Goal: Task Accomplishment & Management: Manage account settings

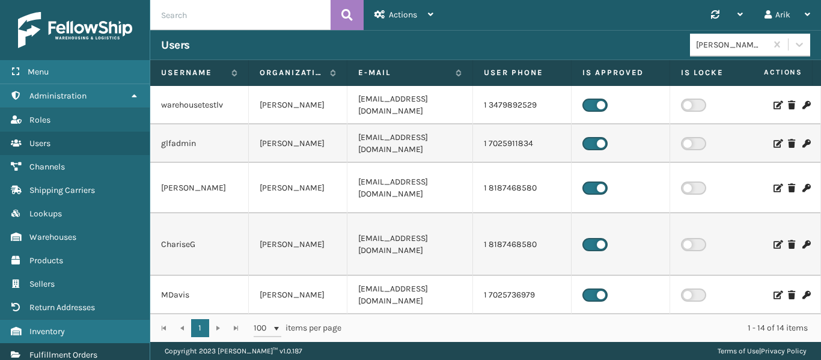
click at [99, 346] on link "Fulfillment Orders" at bounding box center [75, 354] width 150 height 23
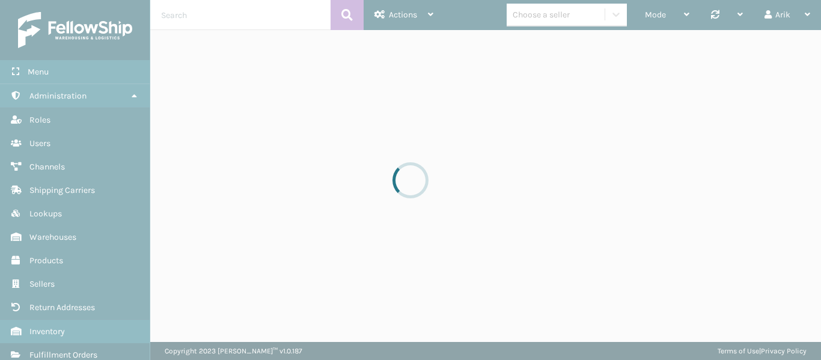
click at [90, 96] on div at bounding box center [410, 180] width 821 height 360
click at [207, 14] on div at bounding box center [410, 180] width 821 height 360
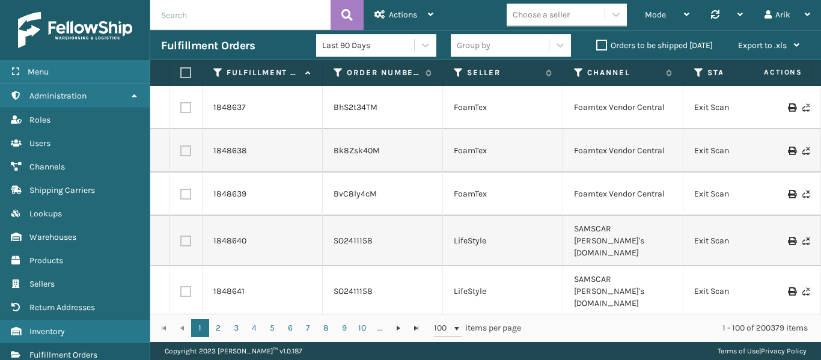
click at [602, 41] on label "Orders to be shipped [DATE]" at bounding box center [654, 45] width 117 height 10
click at [597, 41] on input "Orders to be shipped [DATE]" at bounding box center [596, 42] width 1 height 8
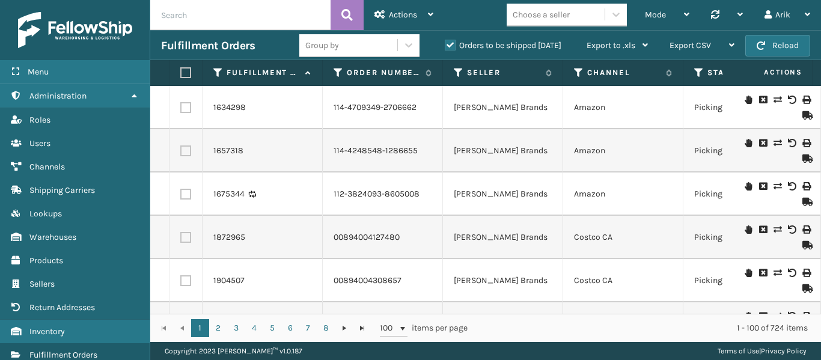
click at [245, 7] on input "text" at bounding box center [240, 15] width 180 height 30
paste input "2050907"
type input "2050907"
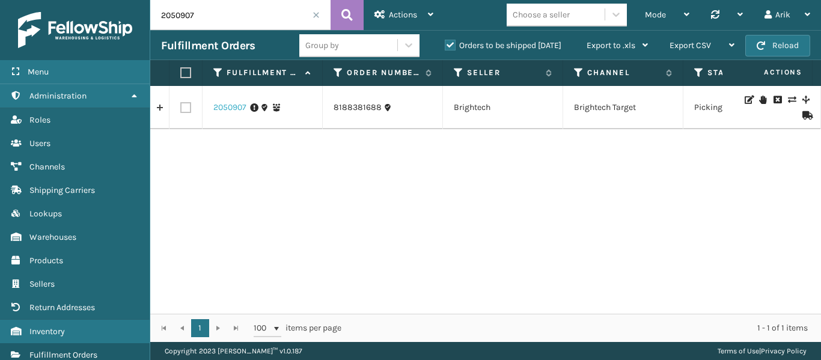
click at [231, 106] on link "2050907" at bounding box center [229, 108] width 33 height 12
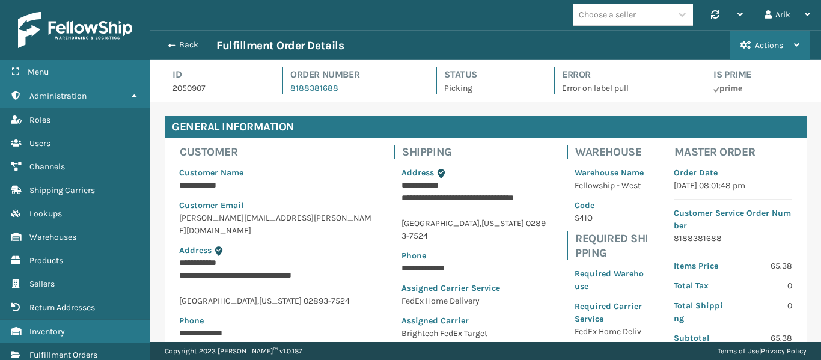
click at [768, 49] on span "Actions" at bounding box center [769, 45] width 28 height 10
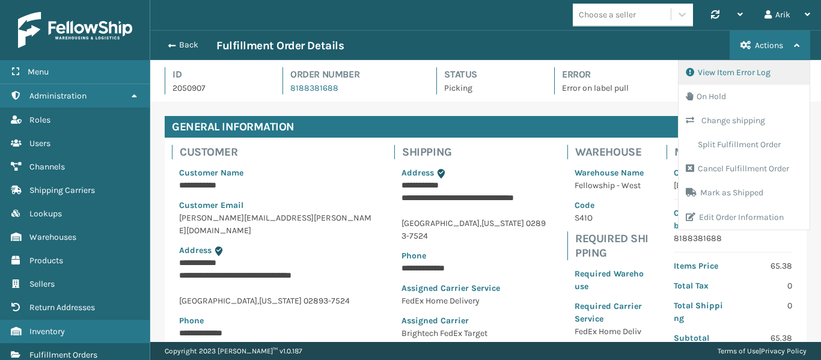
click at [718, 75] on button "View Item Error Log" at bounding box center [743, 73] width 131 height 24
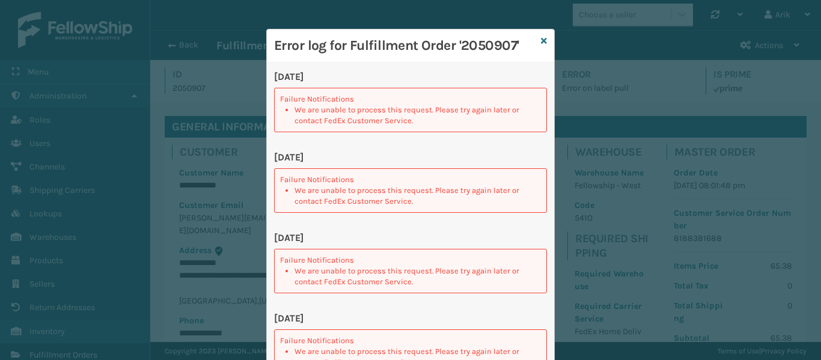
scroll to position [29, 0]
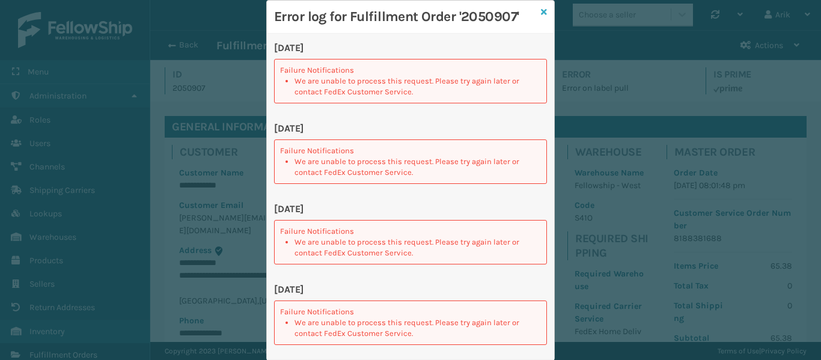
click at [541, 11] on icon at bounding box center [544, 12] width 6 height 8
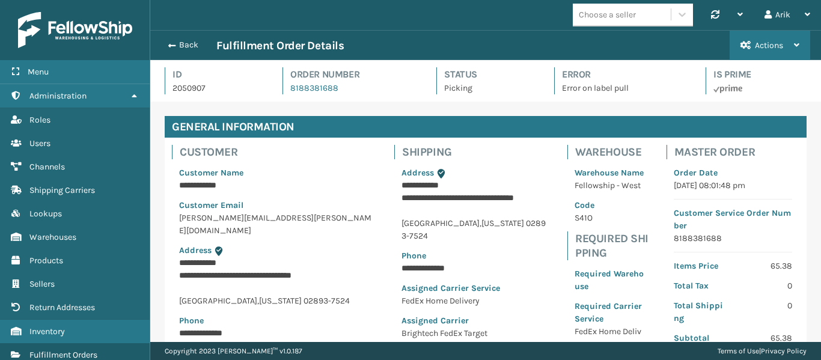
click at [761, 46] on span "Actions" at bounding box center [769, 45] width 28 height 10
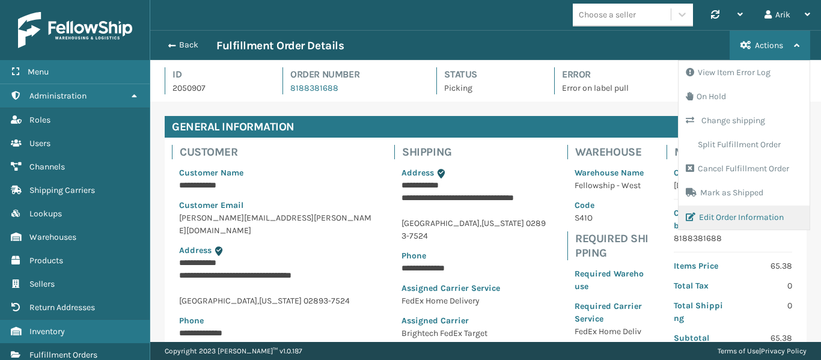
click at [729, 211] on button "Edit Order Information" at bounding box center [743, 218] width 131 height 24
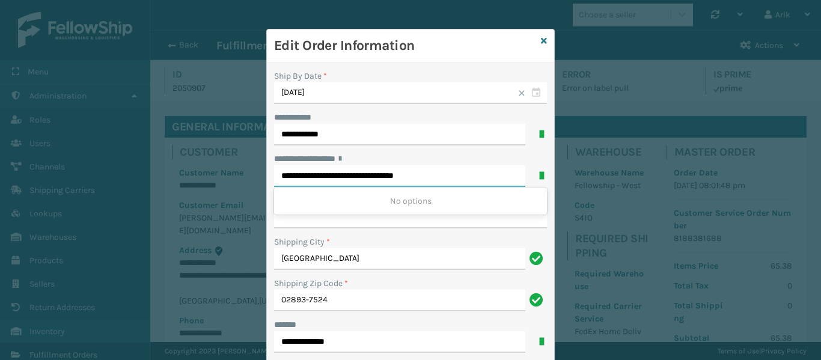
drag, startPoint x: 365, startPoint y: 175, endPoint x: 441, endPoint y: 180, distance: 76.5
click at [449, 181] on input "**********" at bounding box center [399, 176] width 251 height 22
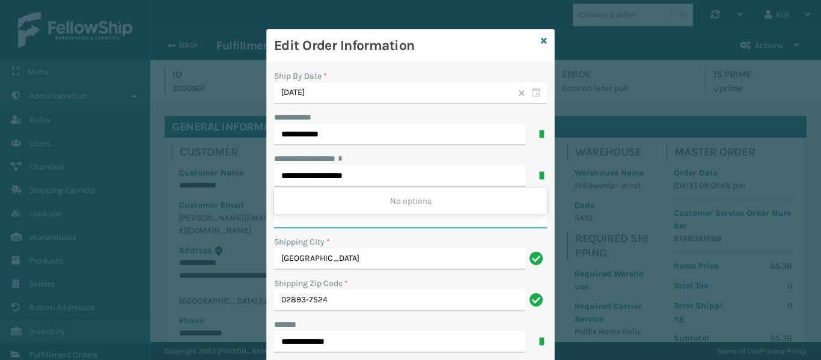
type input "**********"
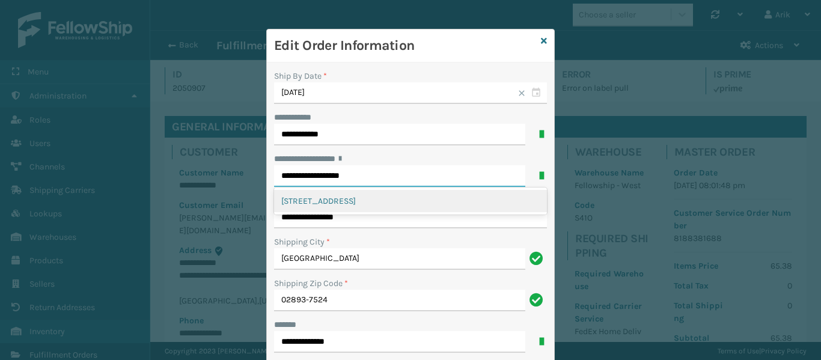
click at [377, 175] on input "**********" at bounding box center [399, 176] width 251 height 22
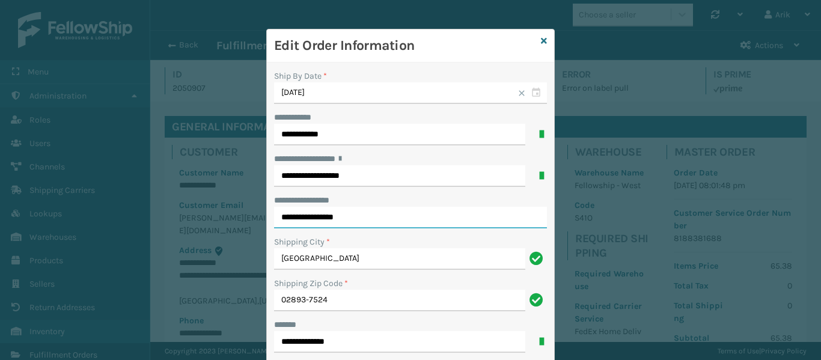
click at [356, 221] on input "**********" at bounding box center [410, 218] width 273 height 22
drag, startPoint x: 366, startPoint y: 222, endPoint x: 222, endPoint y: 208, distance: 144.9
click at [219, 209] on div "**********" at bounding box center [410, 180] width 821 height 360
click at [392, 165] on div "**********" at bounding box center [410, 159] width 273 height 13
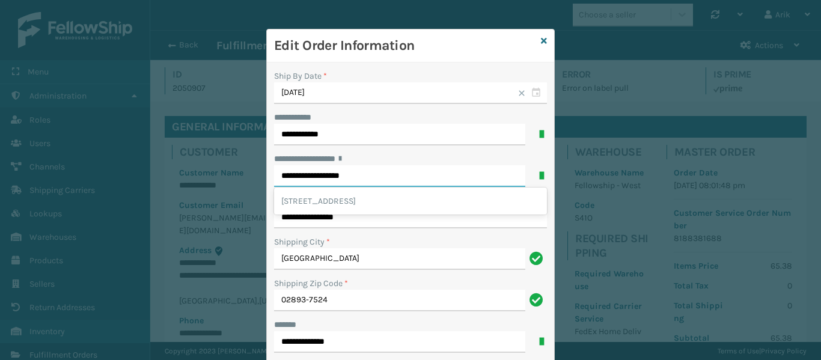
click at [388, 171] on input "**********" at bounding box center [399, 176] width 251 height 22
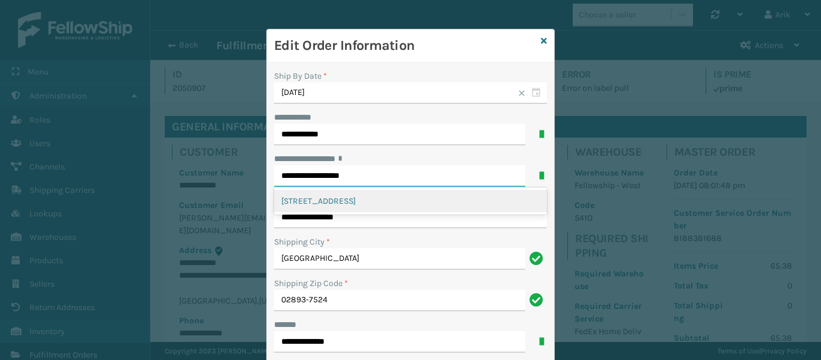
click at [394, 197] on div "[STREET_ADDRESS]" at bounding box center [410, 201] width 273 height 22
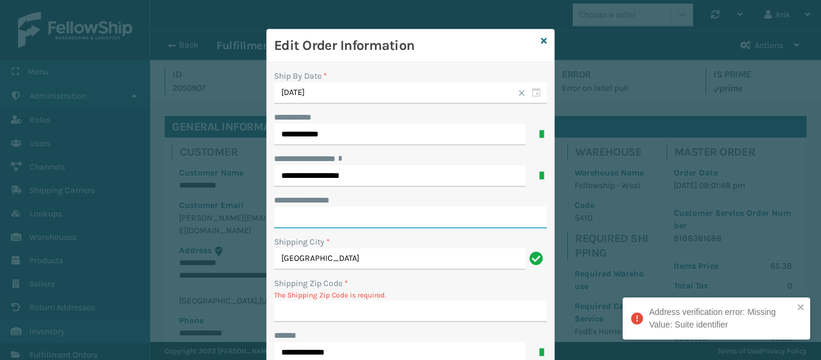
click at [353, 216] on input "**********" at bounding box center [410, 218] width 273 height 22
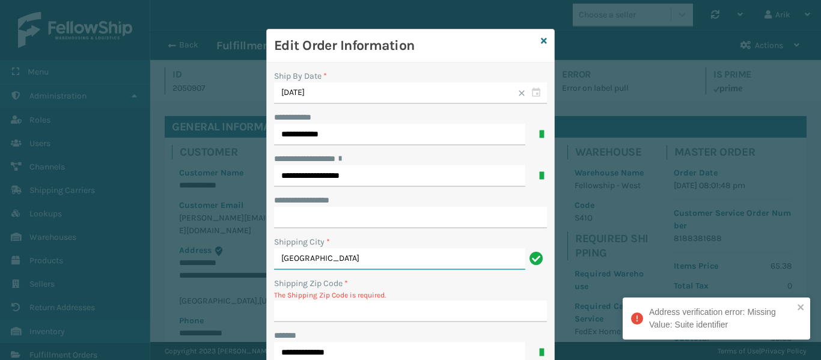
click at [287, 257] on input "[GEOGRAPHIC_DATA]" at bounding box center [399, 259] width 251 height 22
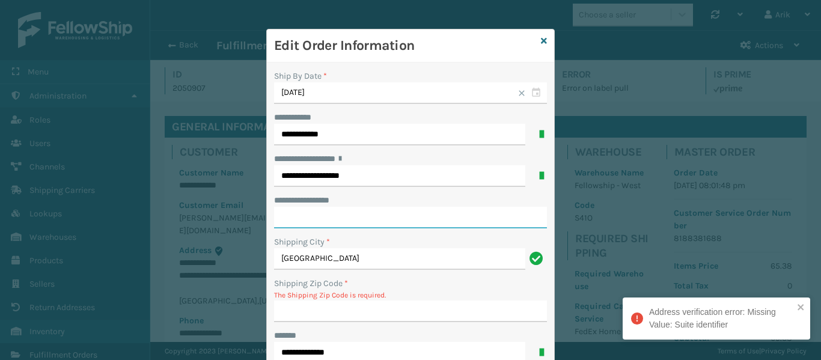
click at [302, 222] on input "**********" at bounding box center [410, 218] width 273 height 22
paste input "**********"
type input "**********"
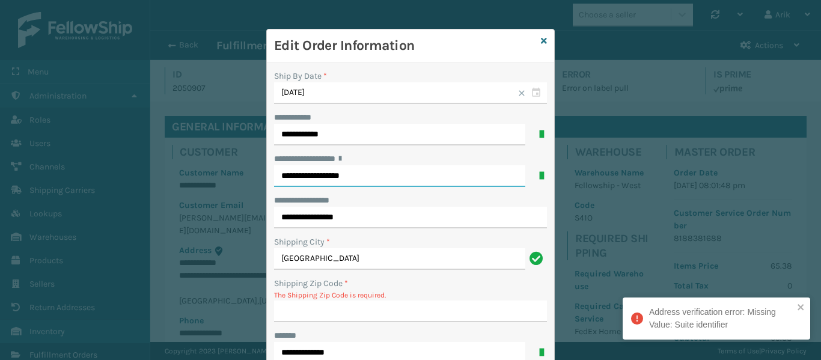
click at [311, 176] on input "**********" at bounding box center [399, 176] width 251 height 22
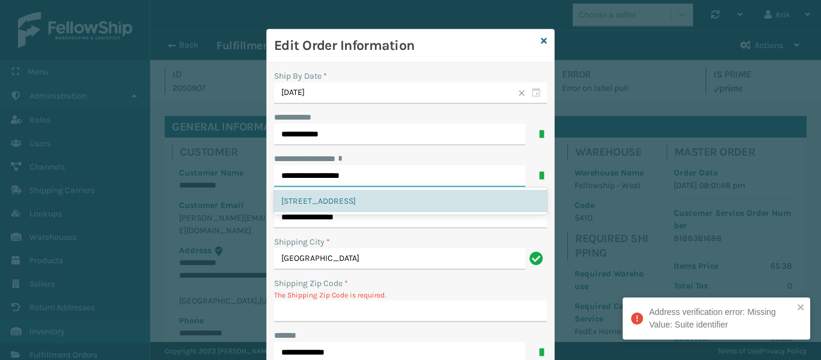
click at [311, 176] on input "**********" at bounding box center [399, 176] width 251 height 22
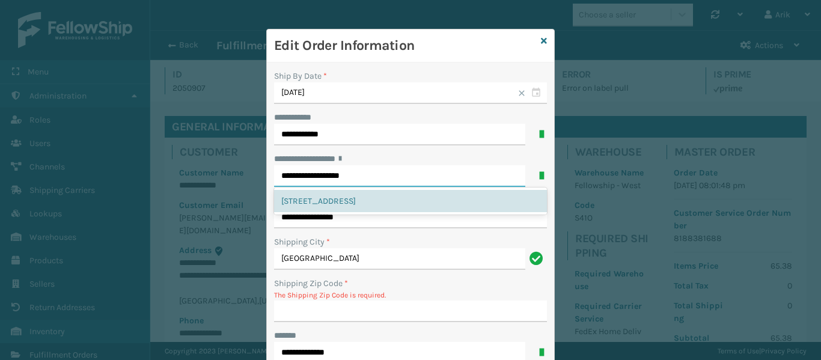
click at [311, 176] on input "**********" at bounding box center [399, 176] width 251 height 22
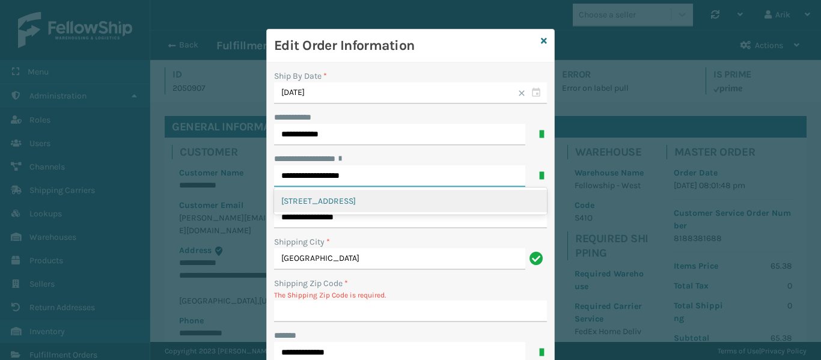
click at [320, 196] on div "[STREET_ADDRESS]" at bounding box center [410, 201] width 273 height 22
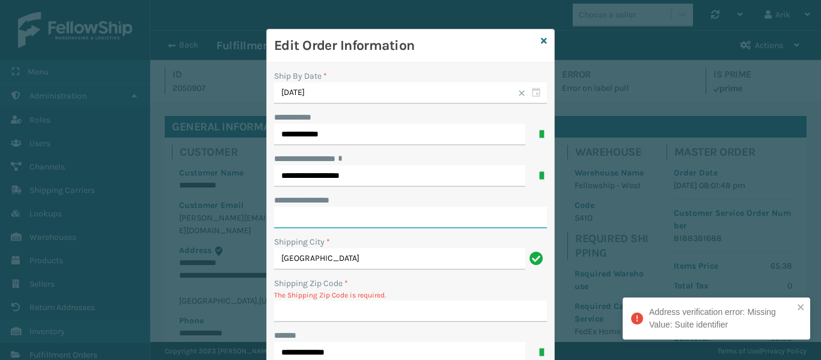
click at [305, 219] on input "**********" at bounding box center [410, 218] width 273 height 22
paste input "**********"
type input "**********"
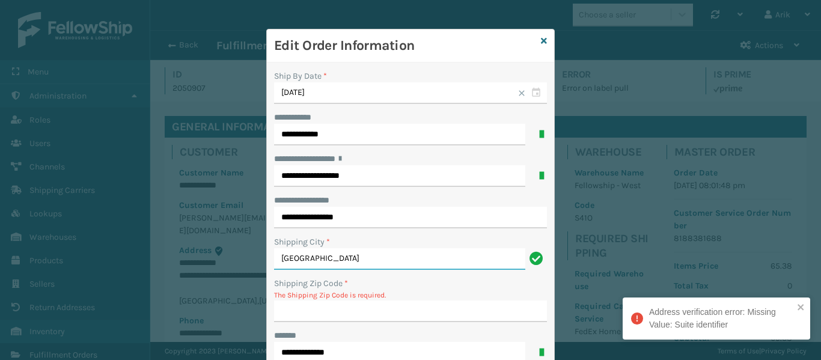
click at [302, 258] on input "[GEOGRAPHIC_DATA]" at bounding box center [399, 259] width 251 height 22
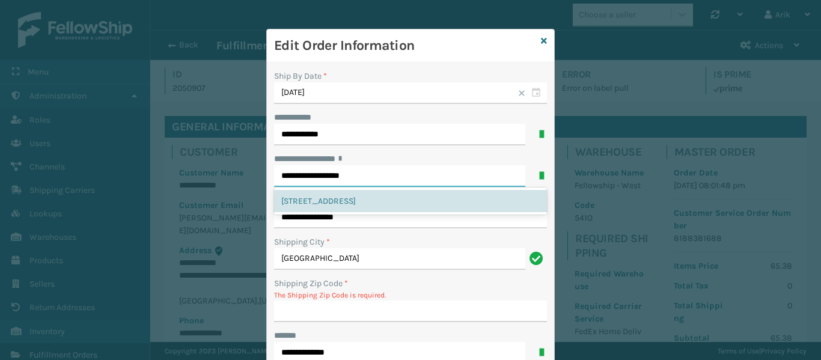
click at [300, 177] on input "**********" at bounding box center [399, 176] width 251 height 22
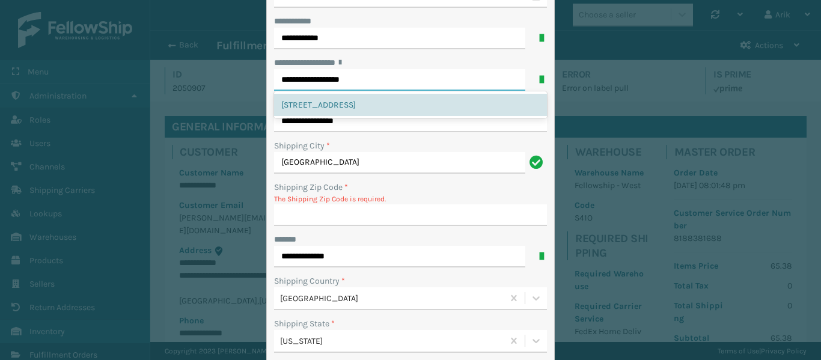
scroll to position [162, 0]
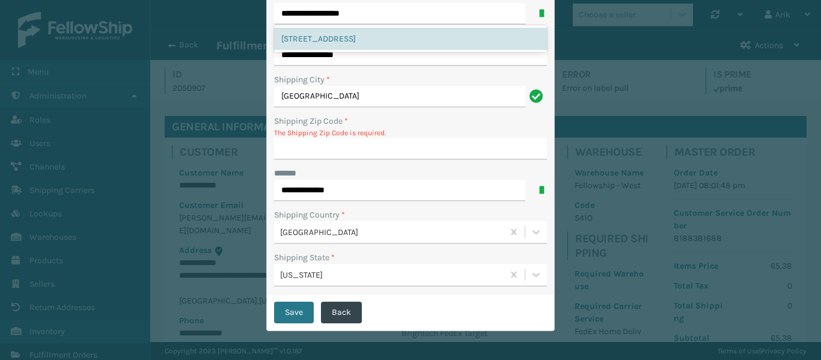
click at [283, 172] on label "***** *" at bounding box center [288, 173] width 29 height 13
click at [283, 180] on input "**********" at bounding box center [399, 191] width 251 height 22
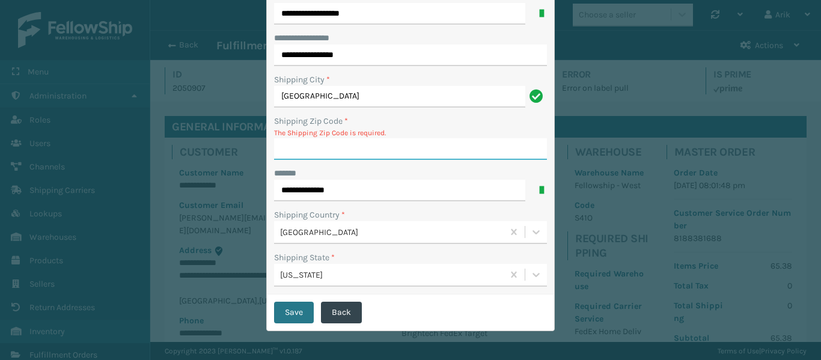
click at [284, 156] on input "Shipping Zip Code *" at bounding box center [410, 149] width 273 height 22
paste input "02893"
type input "02893"
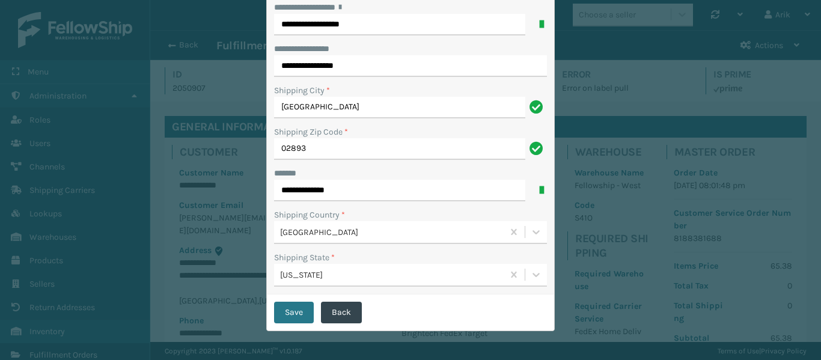
drag, startPoint x: 308, startPoint y: 233, endPoint x: 315, endPoint y: 251, distance: 19.4
click at [311, 243] on div "**********" at bounding box center [410, 102] width 287 height 383
click at [291, 310] on button "Save" at bounding box center [294, 313] width 40 height 22
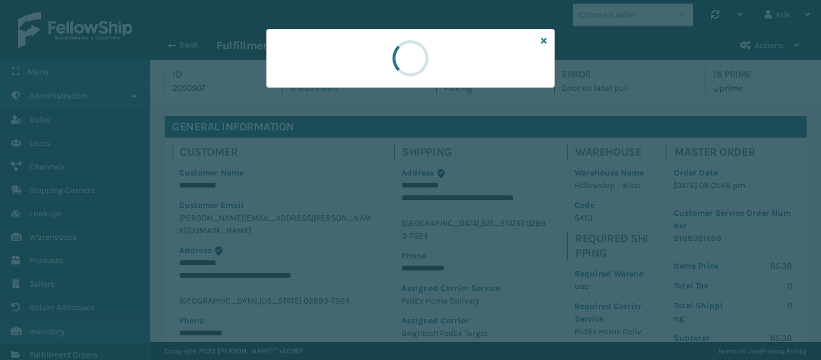
scroll to position [0, 0]
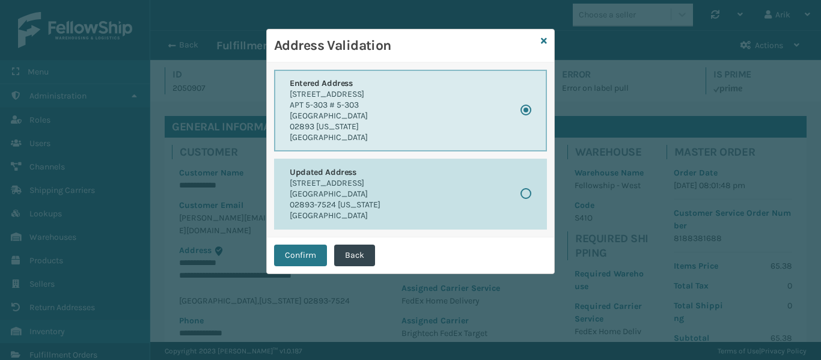
click at [333, 201] on p "02893-7524 [US_STATE]" at bounding box center [335, 205] width 91 height 11
radio input "false"
radio input "true"
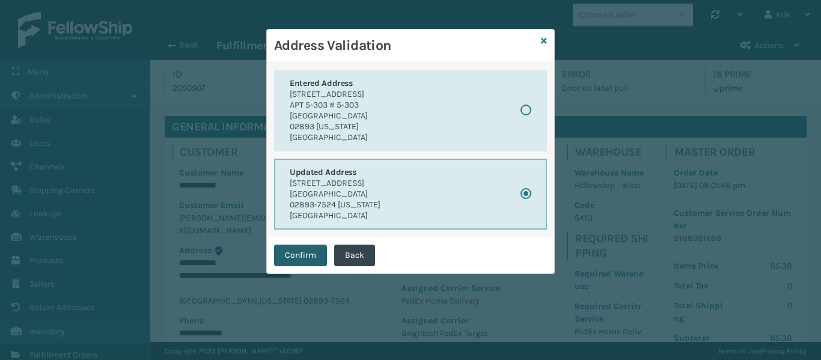
click at [305, 256] on button "Confirm" at bounding box center [300, 256] width 53 height 22
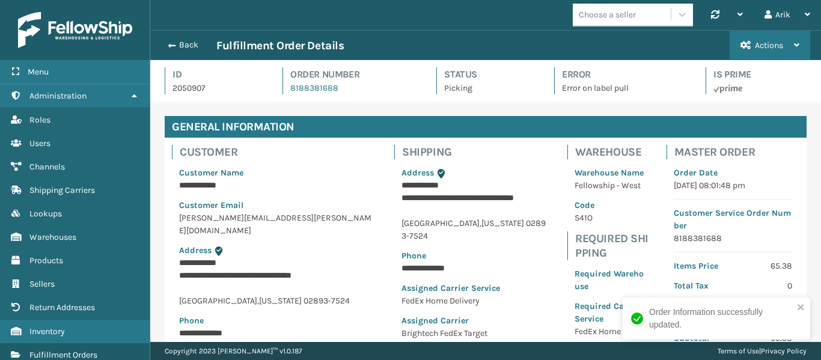
click at [779, 43] on span "Actions" at bounding box center [769, 45] width 28 height 10
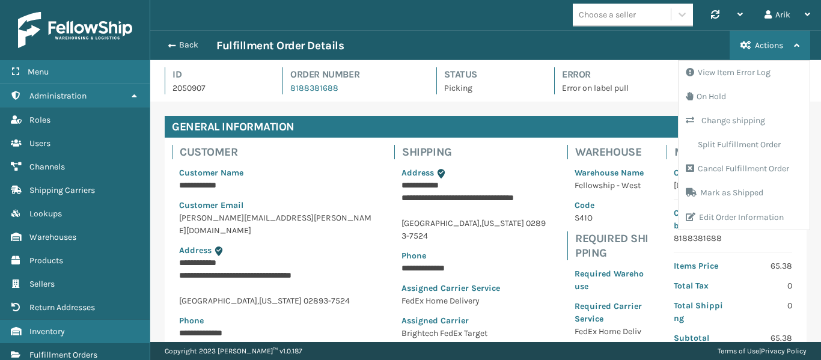
scroll to position [120, 0]
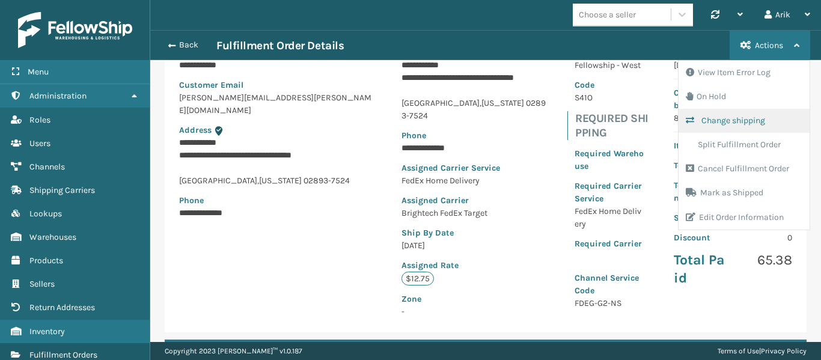
click at [729, 121] on button "Change shipping" at bounding box center [743, 121] width 131 height 24
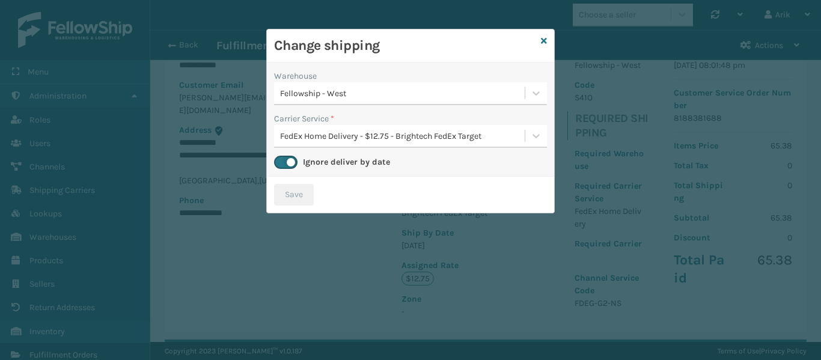
click at [355, 134] on div "FedEx Home Delivery - $12.75 - Brightech FedEx Target" at bounding box center [403, 136] width 246 height 13
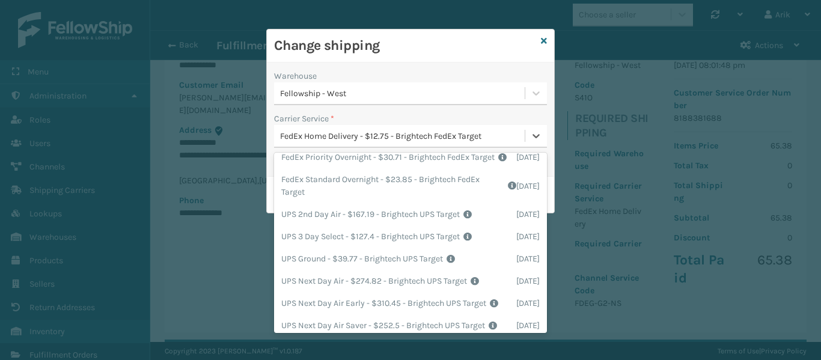
click at [362, 146] on div "FedEx Home Delivery - $12.75 - Brightech FedEx Target Shipping Cost $12.75 Surp…" at bounding box center [410, 135] width 273 height 22
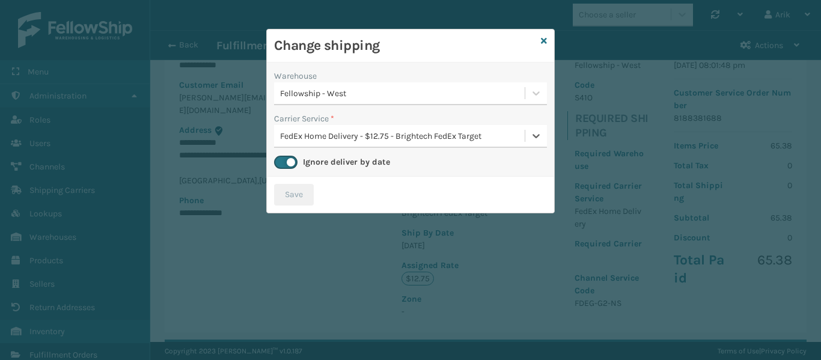
click at [287, 187] on div "Save" at bounding box center [410, 195] width 287 height 36
click at [425, 138] on div "FedEx Home Delivery - $12.75 - Brightech FedEx Target" at bounding box center [403, 136] width 246 height 13
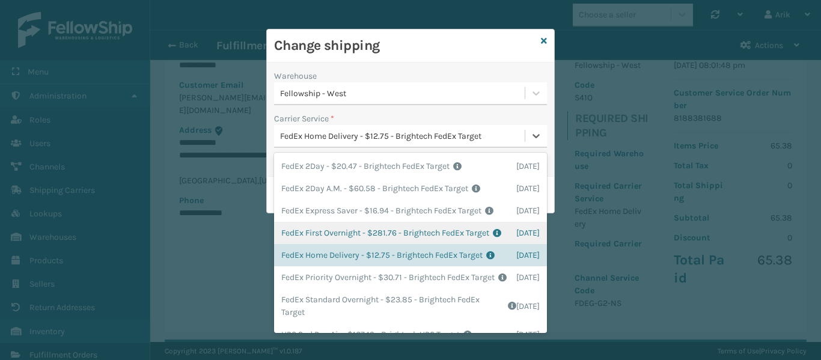
click at [203, 237] on div "Change shipping Warehouse Fellowship - West Carrier Service * option FedEx Home…" at bounding box center [410, 180] width 821 height 360
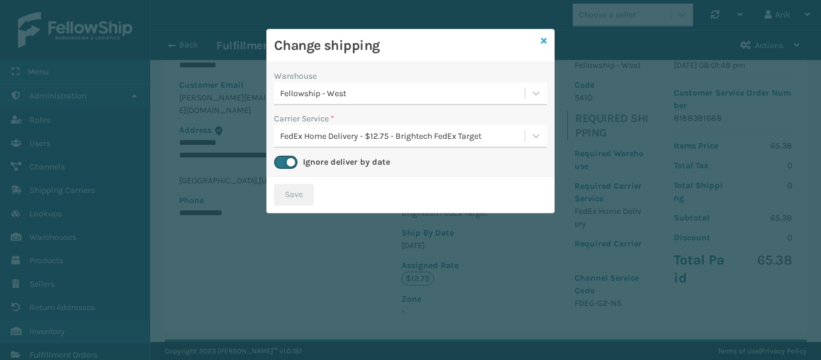
click at [543, 39] on icon at bounding box center [544, 41] width 6 height 8
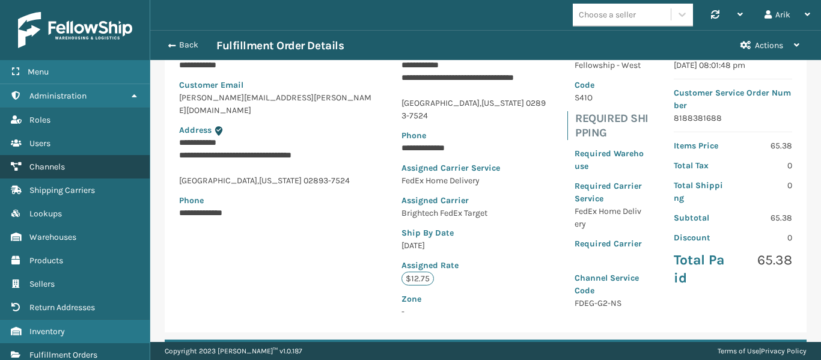
scroll to position [0, 0]
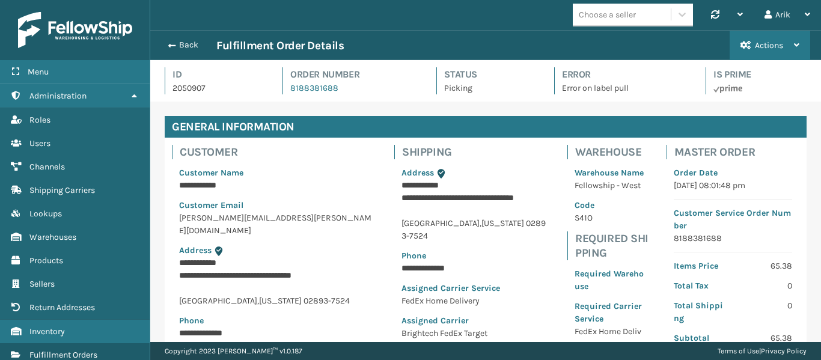
click at [772, 48] on span "Actions" at bounding box center [769, 45] width 28 height 10
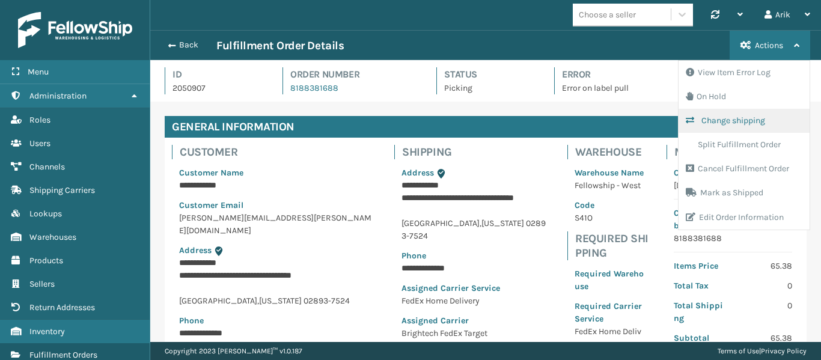
click at [728, 112] on button "Change shipping" at bounding box center [743, 121] width 131 height 24
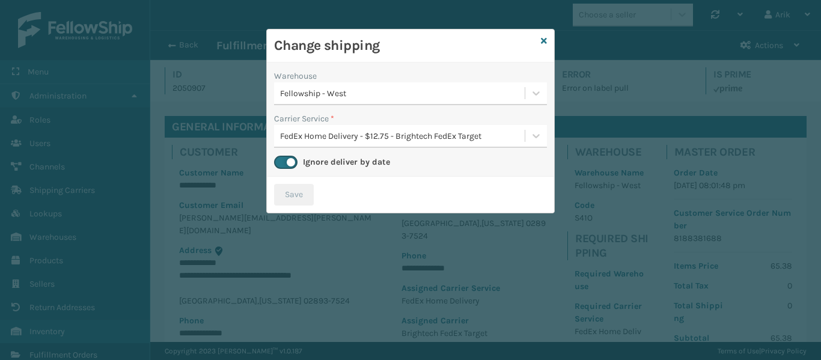
click at [400, 130] on div "FedEx Home Delivery - $12.75 - Brightech FedEx Target" at bounding box center [403, 136] width 246 height 13
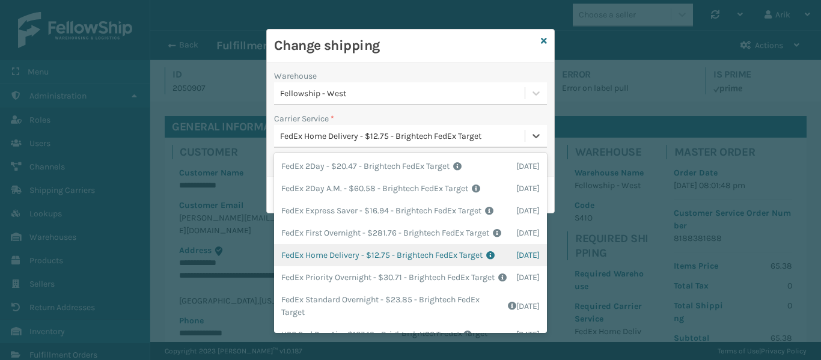
click at [364, 266] on div "FedEx Home Delivery - $12.75 - Brightech FedEx Target Shipping Cost $12.75 Surp…" at bounding box center [410, 255] width 273 height 22
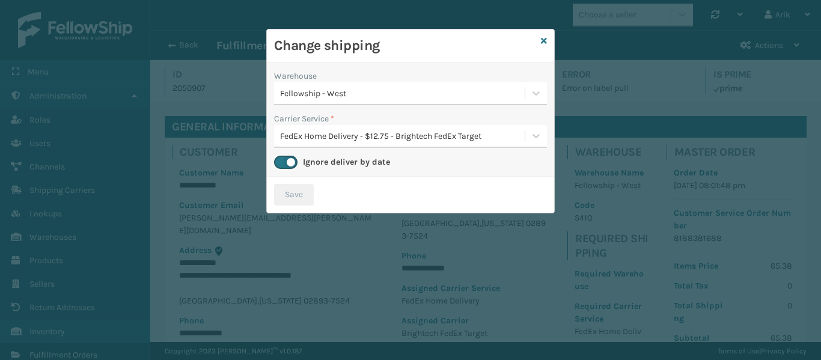
click at [166, 46] on div "Change shipping Warehouse Fellowship - West Carrier Service * FedEx Home Delive…" at bounding box center [410, 180] width 821 height 360
click at [350, 131] on div "FedEx Home Delivery - $12.75 - Brightech FedEx Target" at bounding box center [403, 136] width 246 height 13
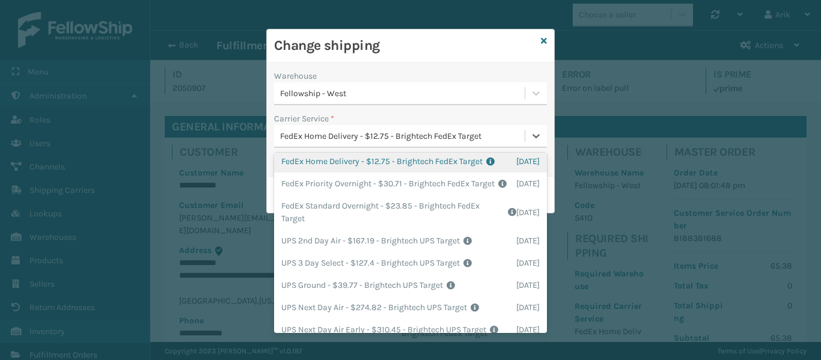
scroll to position [202, 0]
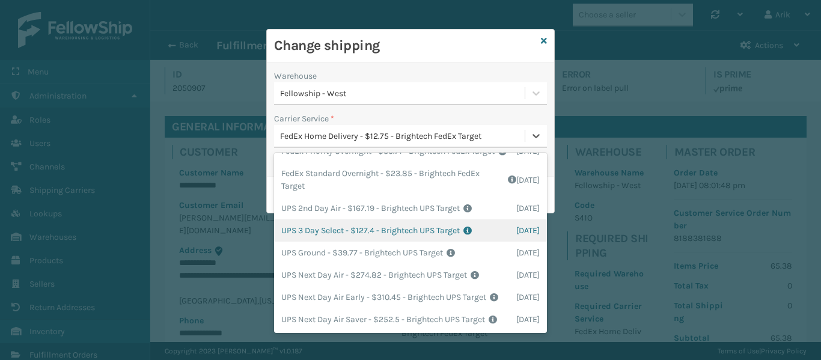
drag, startPoint x: 230, startPoint y: 133, endPoint x: 219, endPoint y: 117, distance: 20.0
click at [229, 132] on div "Change shipping Warehouse Fellowship - West Carrier Service * option FedEx Home…" at bounding box center [410, 180] width 821 height 360
drag, startPoint x: 169, startPoint y: 54, endPoint x: 170, endPoint y: 47, distance: 6.6
click at [169, 49] on div "Change shipping Warehouse Fellowship - West Carrier Service * option FedEx Home…" at bounding box center [410, 180] width 821 height 360
click at [170, 46] on div "Change shipping Warehouse Fellowship - West Carrier Service * option FedEx Home…" at bounding box center [410, 180] width 821 height 360
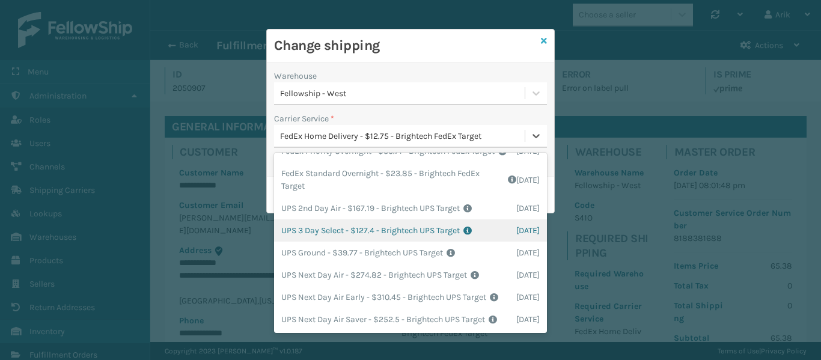
click at [545, 40] on icon at bounding box center [544, 41] width 6 height 8
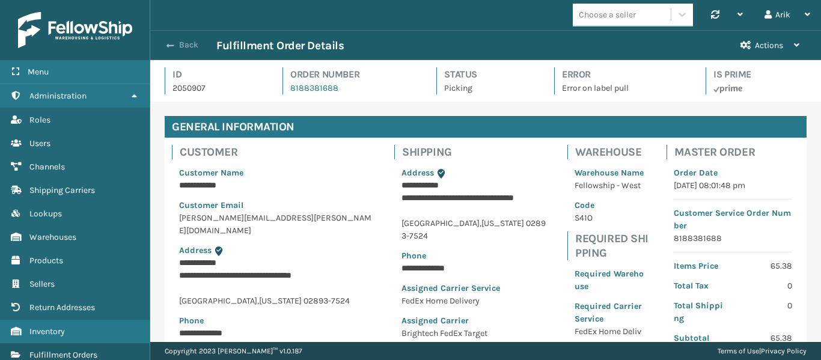
click at [180, 45] on button "Back" at bounding box center [188, 45] width 55 height 11
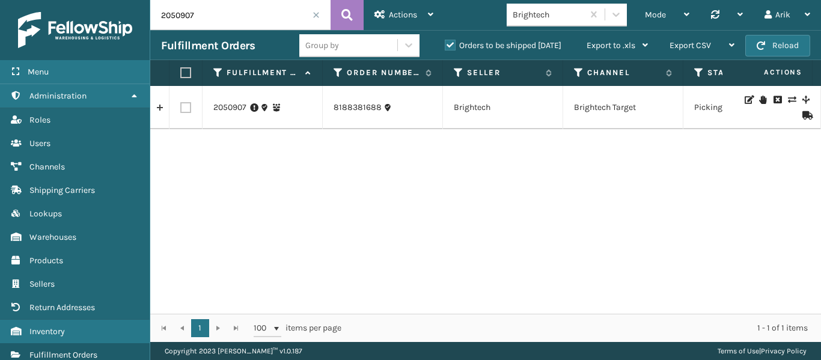
click at [186, 107] on label at bounding box center [185, 107] width 11 height 11
click at [181, 107] on input "checkbox" at bounding box center [180, 106] width 1 height 8
checkbox input "true"
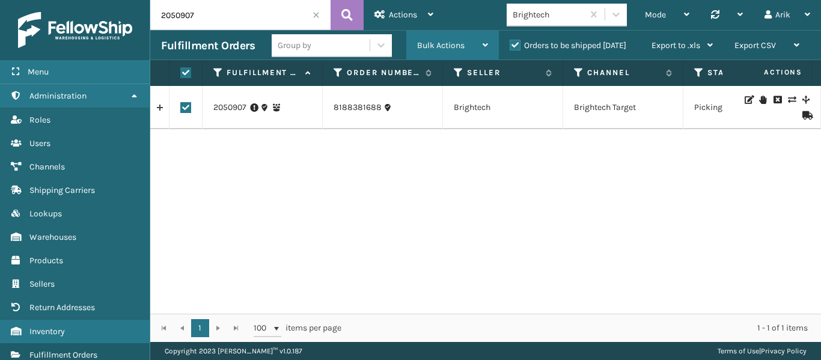
click at [469, 48] on div "Bulk Actions" at bounding box center [452, 46] width 71 height 30
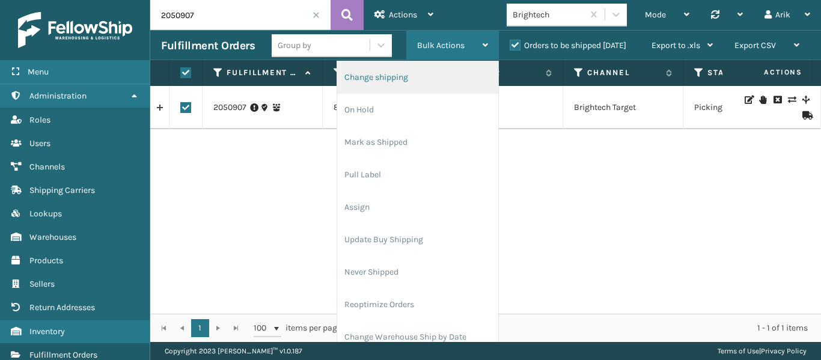
click at [379, 83] on li "Change shipping" at bounding box center [417, 77] width 161 height 32
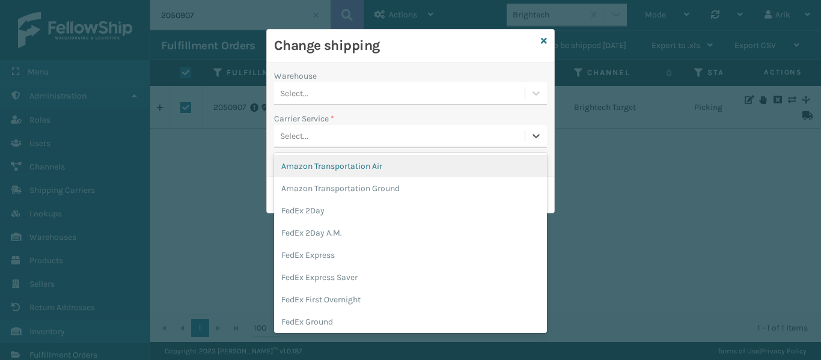
click at [322, 131] on div "Select..." at bounding box center [399, 136] width 251 height 20
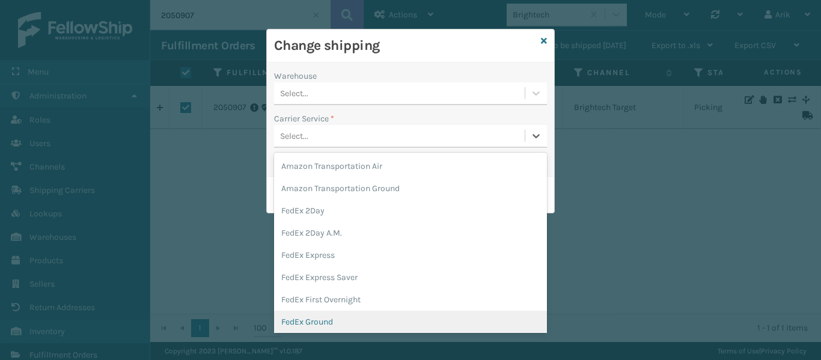
click at [320, 320] on div "FedEx Ground" at bounding box center [410, 322] width 273 height 22
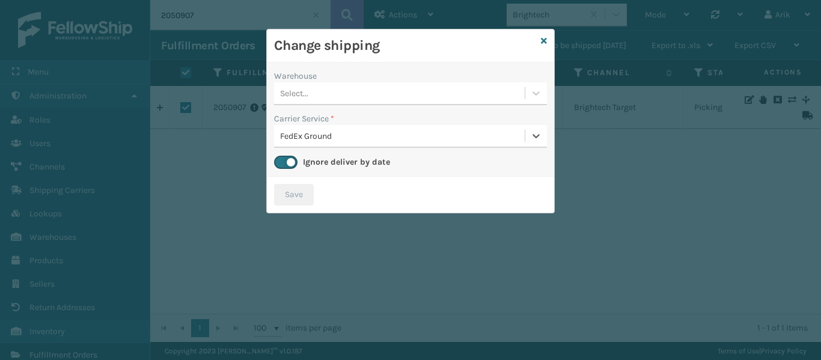
click at [294, 95] on div "Select..." at bounding box center [294, 93] width 28 height 13
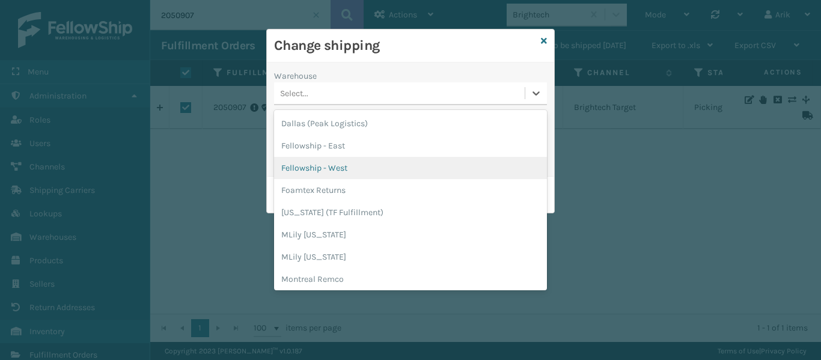
click at [331, 165] on div "Fellowship - West" at bounding box center [410, 168] width 273 height 22
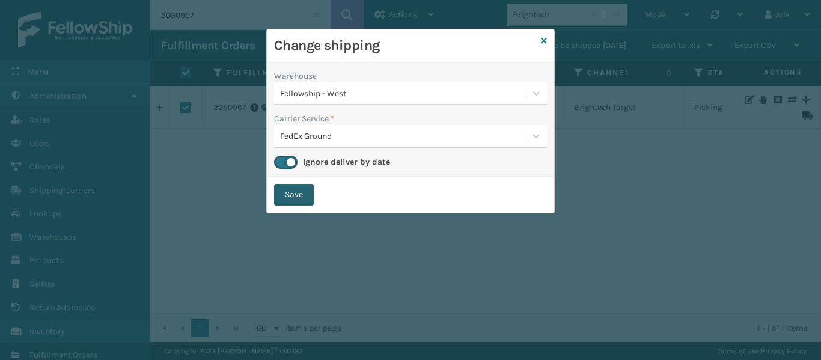
click at [294, 187] on button "Save" at bounding box center [294, 195] width 40 height 22
checkbox input "false"
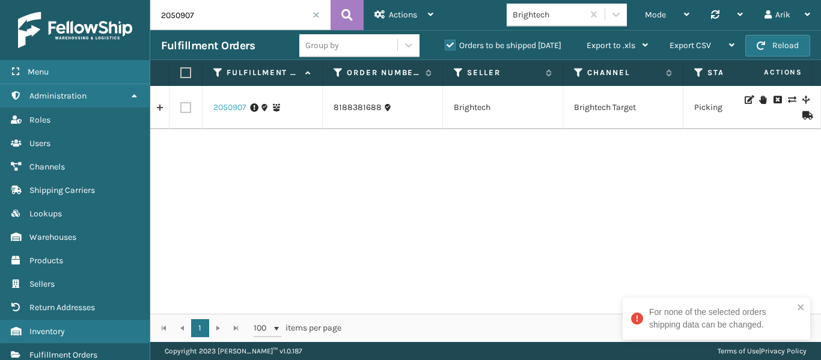
click at [225, 106] on link "2050907" at bounding box center [229, 108] width 33 height 12
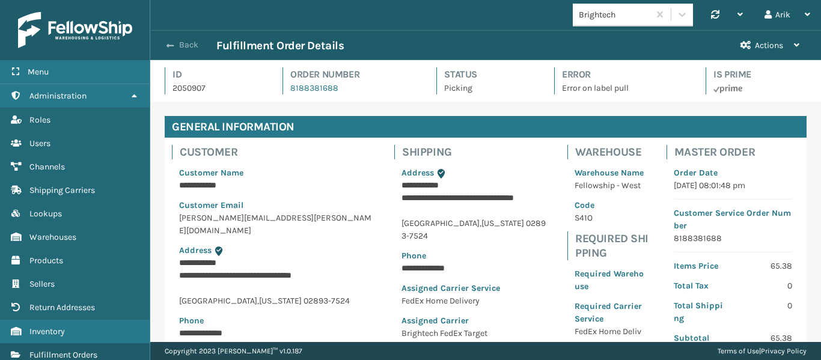
click at [179, 47] on button "Back" at bounding box center [188, 45] width 55 height 11
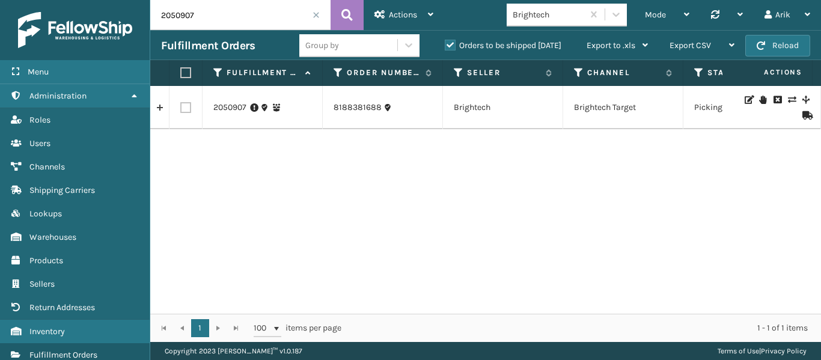
click at [193, 17] on input "2050907" at bounding box center [240, 15] width 180 height 30
paste input "2290"
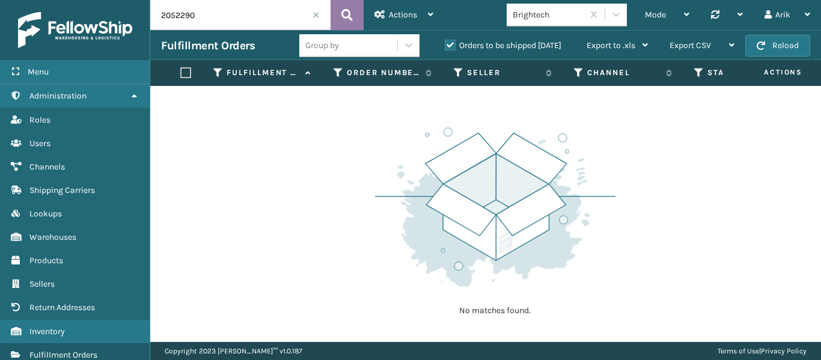
click at [342, 14] on icon at bounding box center [346, 15] width 11 height 18
click at [346, 10] on icon at bounding box center [346, 15] width 11 height 18
click at [449, 47] on label "Orders to be shipped [DATE]" at bounding box center [503, 45] width 117 height 10
click at [445, 46] on input "Orders to be shipped [DATE]" at bounding box center [445, 42] width 1 height 8
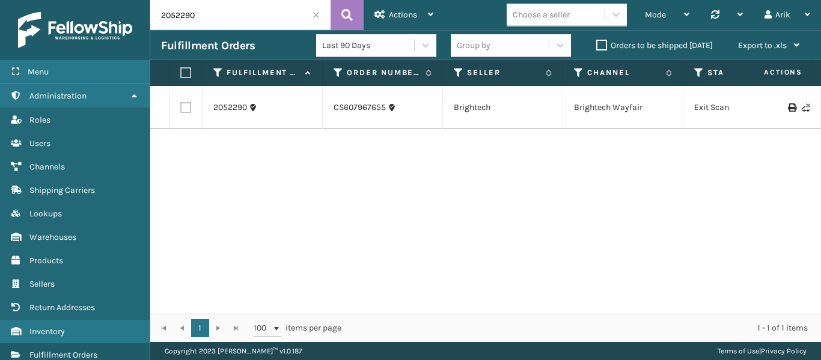
scroll to position [0, 121]
click at [186, 12] on input "2052290" at bounding box center [240, 15] width 180 height 30
paste input "49395"
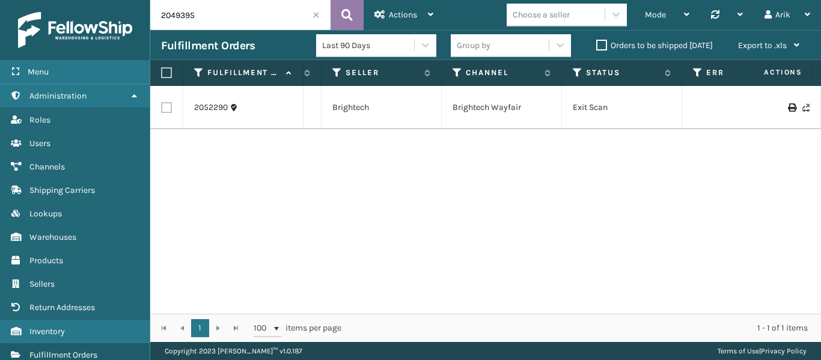
type input "2049395"
click at [353, 17] on button at bounding box center [347, 15] width 33 height 30
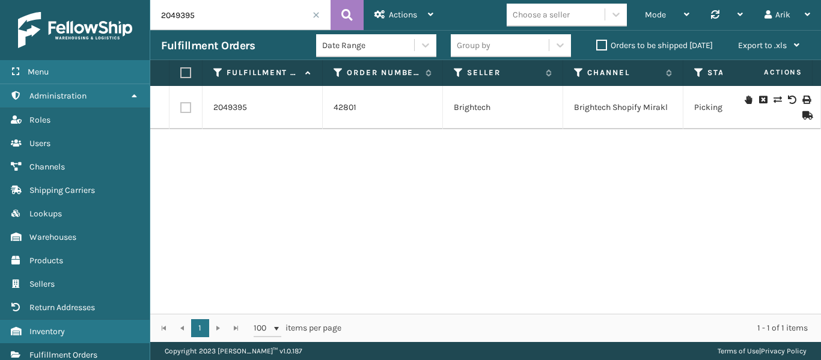
click at [184, 75] on label at bounding box center [183, 72] width 7 height 11
click at [181, 75] on input "checkbox" at bounding box center [180, 73] width 1 height 8
checkbox input "true"
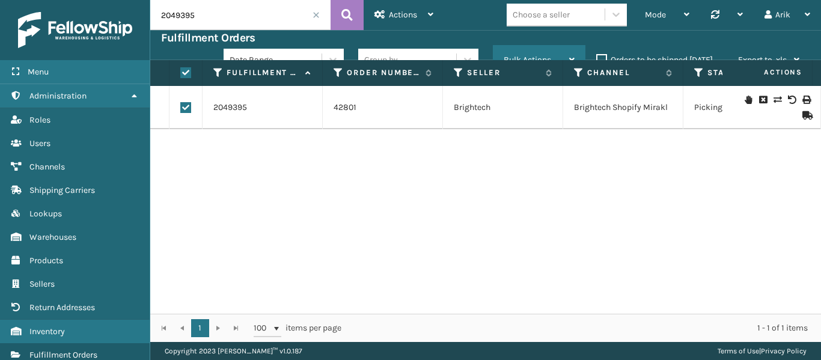
click at [516, 53] on div "Bulk Actions" at bounding box center [539, 60] width 71 height 30
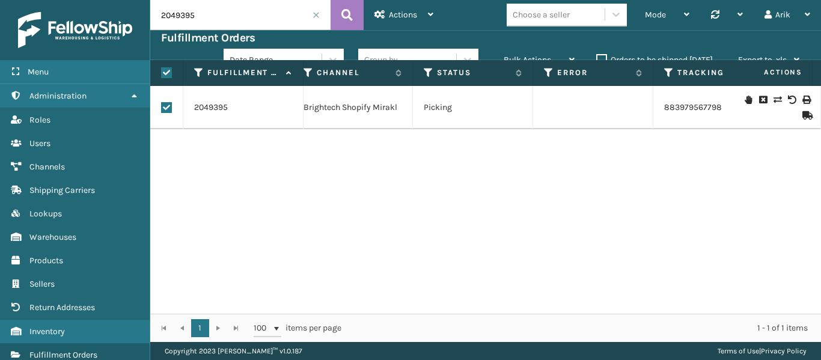
scroll to position [0, 273]
click at [550, 47] on div "Bulk Actions" at bounding box center [539, 60] width 71 height 30
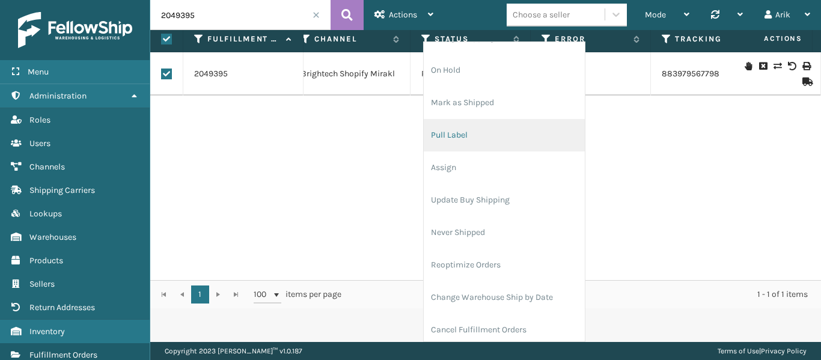
scroll to position [0, 0]
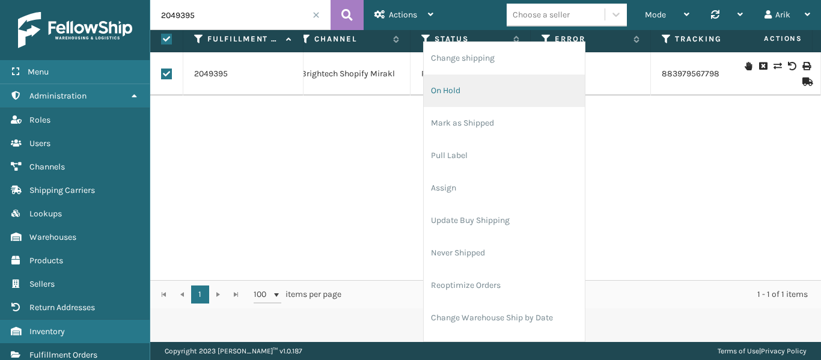
click at [448, 94] on li "On Hold" at bounding box center [504, 91] width 161 height 32
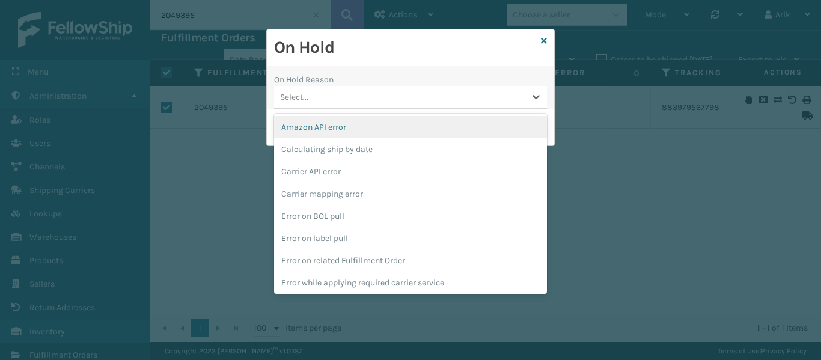
click at [352, 95] on div "Select..." at bounding box center [399, 97] width 251 height 20
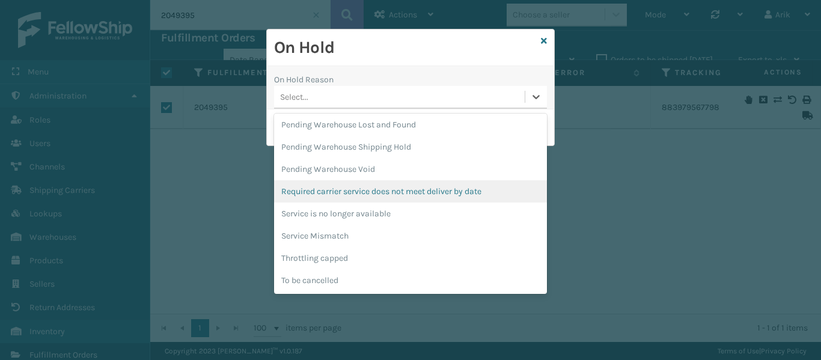
scroll to position [594, 0]
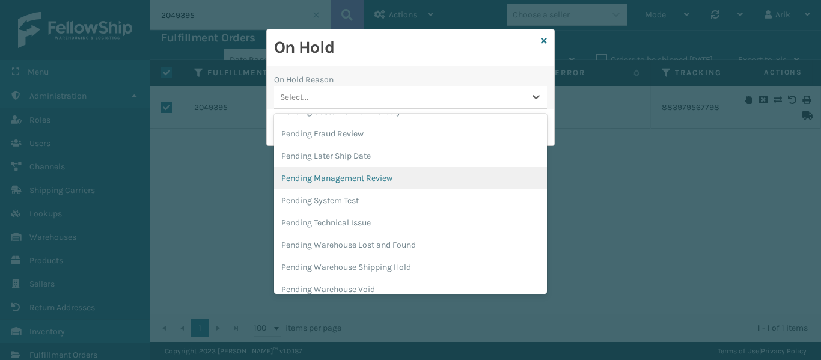
click at [212, 218] on div "On Hold On Hold Reason option Pending Management Review focused, 30 of 40. 40 r…" at bounding box center [410, 180] width 821 height 360
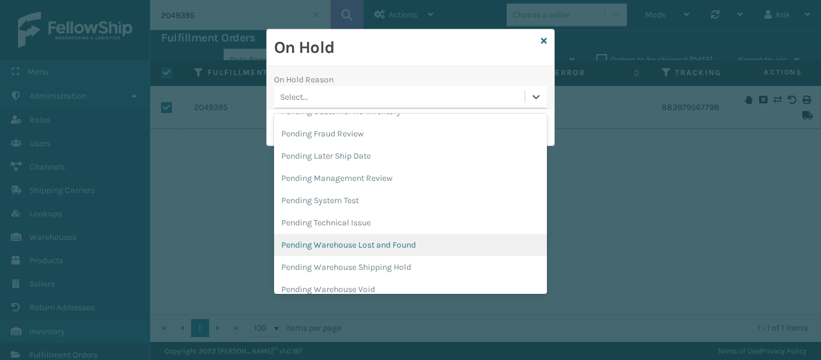
scroll to position [714, 0]
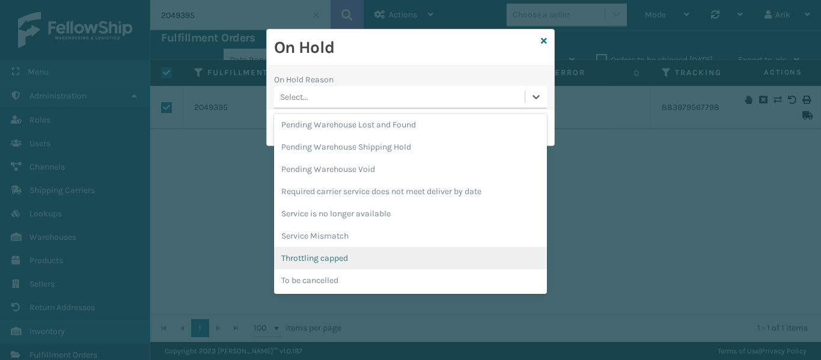
click at [192, 241] on div "On Hold On Hold Reason option Throttling capped focused, 39 of 40. 40 results a…" at bounding box center [410, 180] width 821 height 360
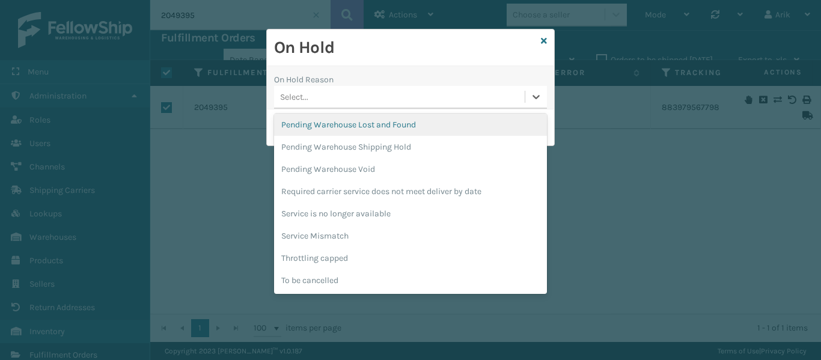
click at [544, 38] on icon at bounding box center [544, 41] width 6 height 8
checkbox input "false"
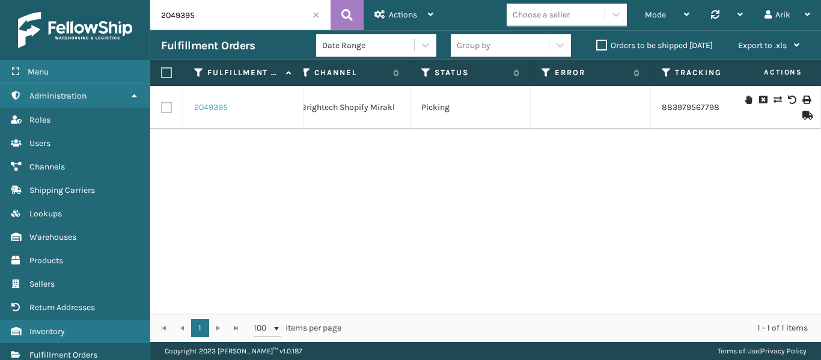
click at [225, 106] on link "2049395" at bounding box center [211, 108] width 34 height 12
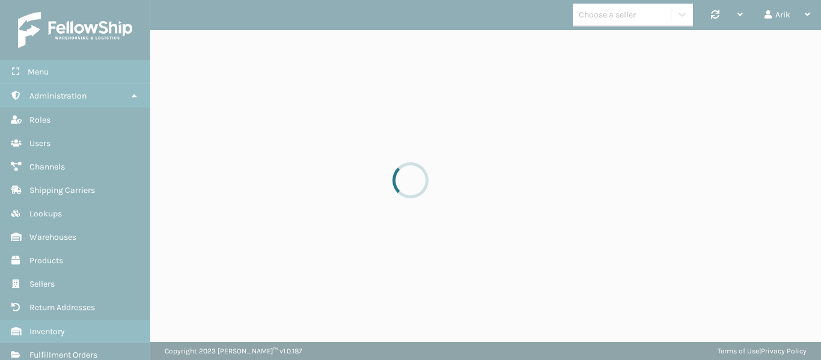
click at [217, 106] on div at bounding box center [410, 180] width 821 height 360
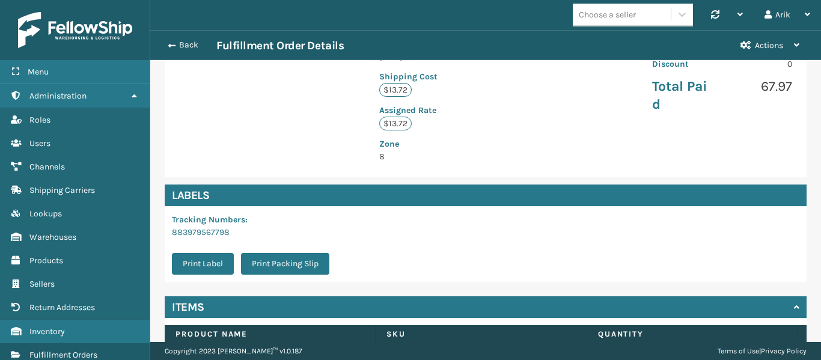
scroll to position [401, 0]
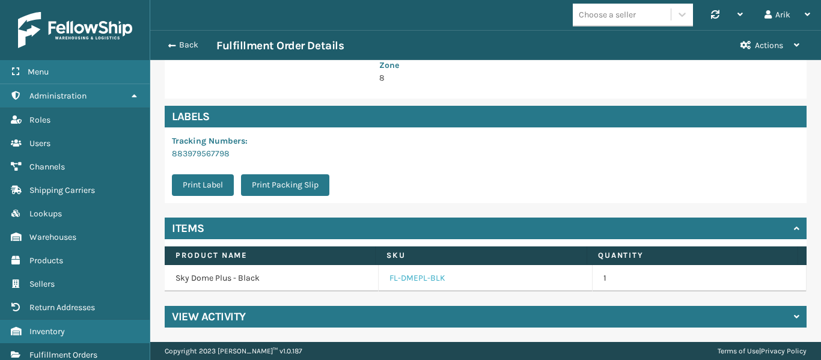
click at [403, 280] on link "FL-DMEPL-BLK" at bounding box center [417, 278] width 56 height 12
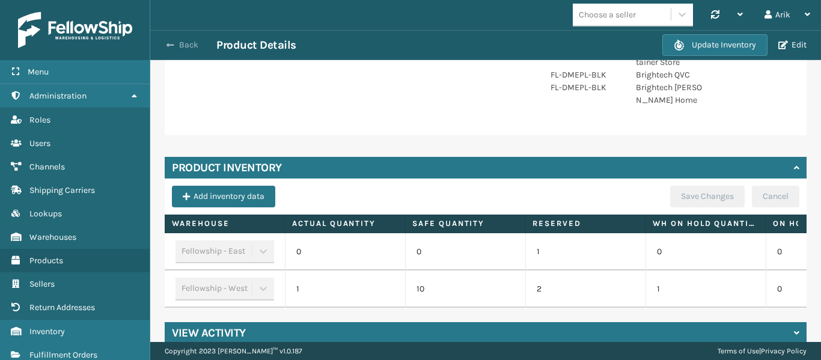
click at [168, 47] on span "button" at bounding box center [169, 45] width 7 height 8
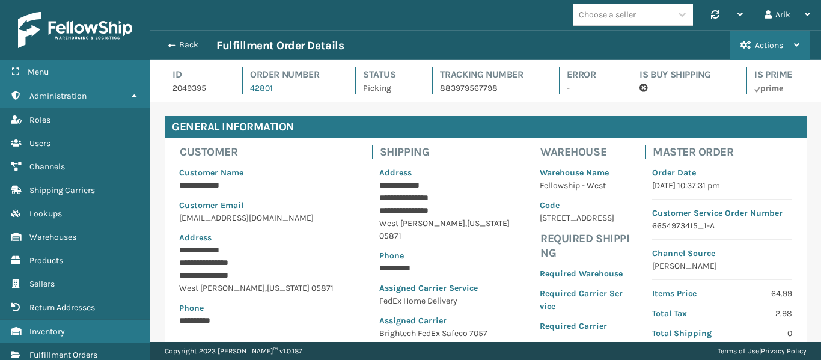
click at [775, 41] on span "Actions" at bounding box center [769, 45] width 28 height 10
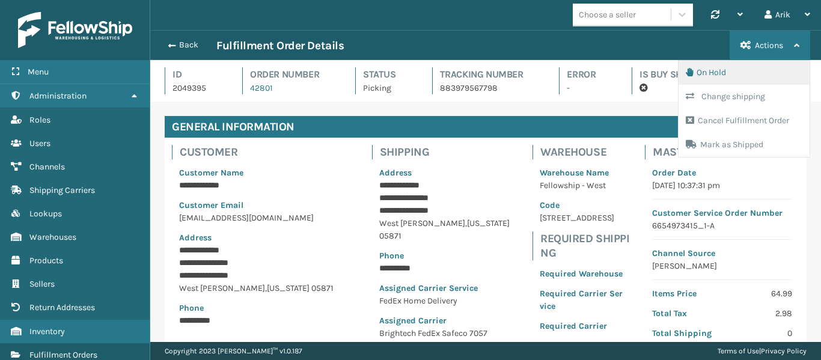
click at [706, 75] on button "On Hold" at bounding box center [743, 73] width 131 height 24
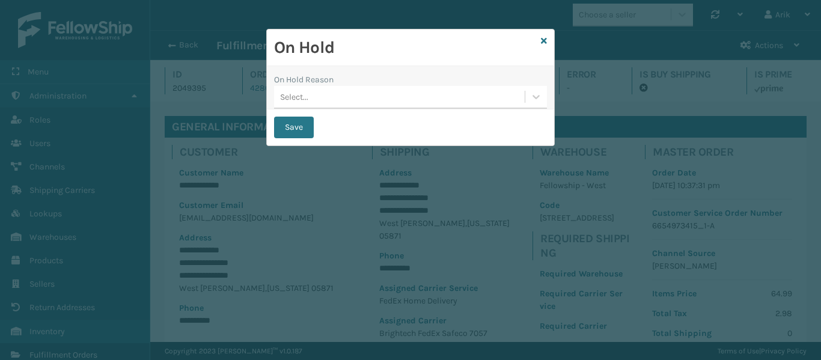
click at [349, 102] on div "Select..." at bounding box center [399, 97] width 251 height 20
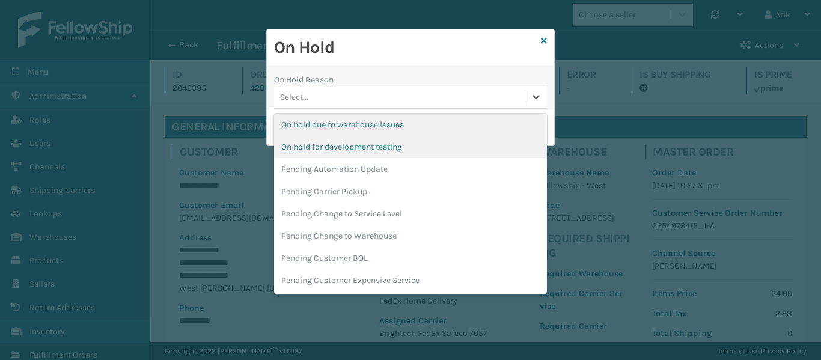
scroll to position [361, 0]
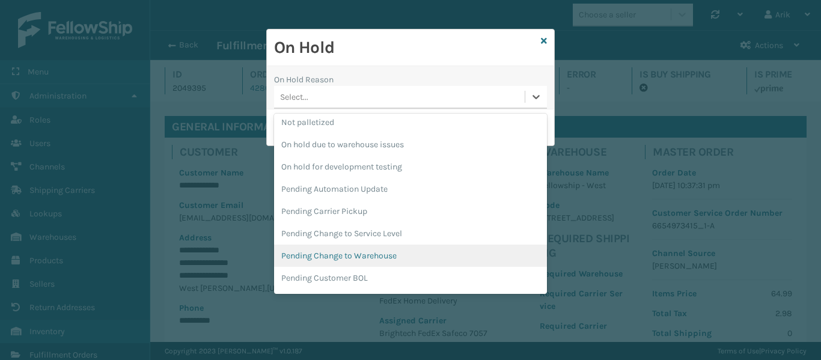
click at [348, 255] on div "Pending Change to Warehouse" at bounding box center [410, 256] width 273 height 22
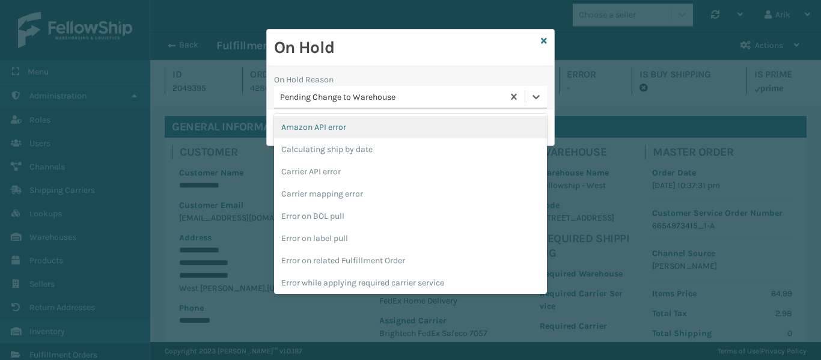
click at [386, 97] on div "Pending Change to Warehouse" at bounding box center [392, 97] width 224 height 13
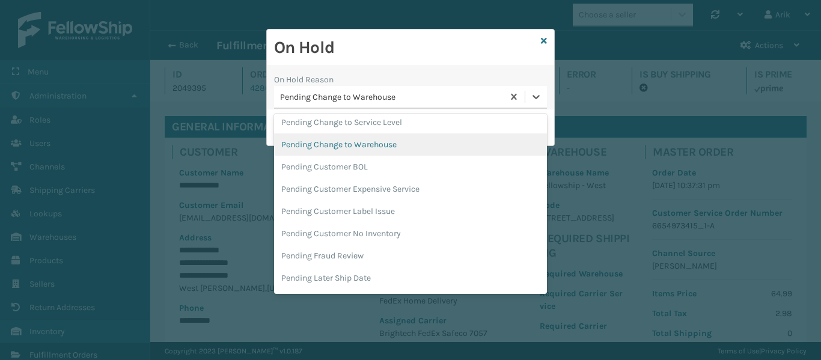
scroll to position [501, 0]
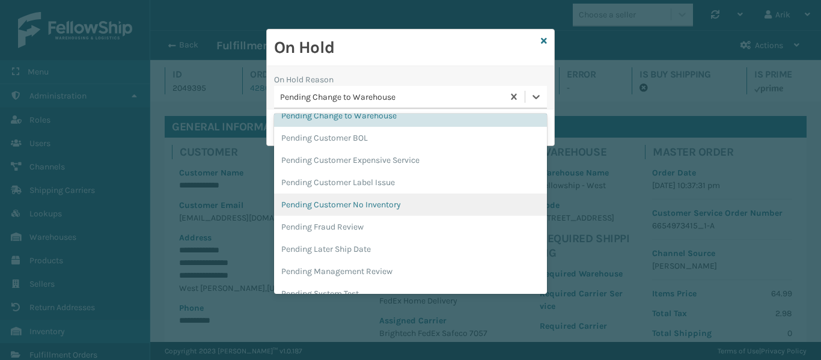
click at [370, 203] on div "Pending Customer No Inventory" at bounding box center [410, 204] width 273 height 22
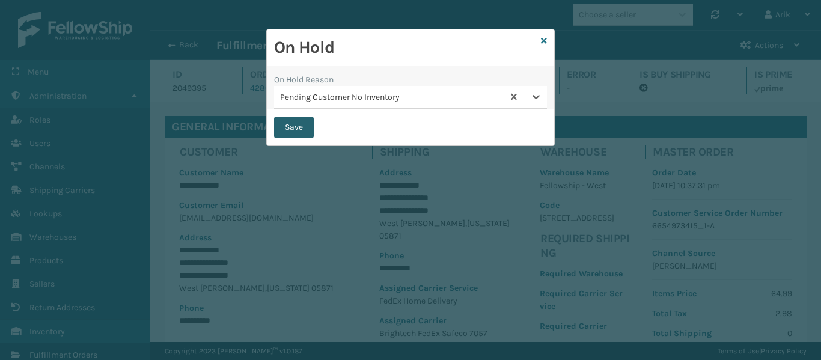
click at [293, 132] on button "Save" at bounding box center [294, 128] width 40 height 22
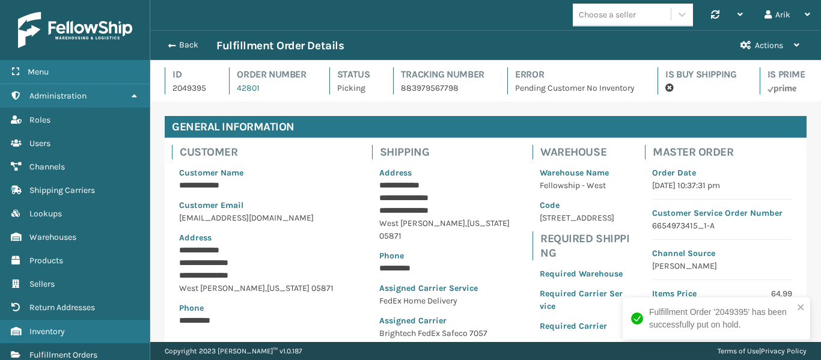
scroll to position [29, 671]
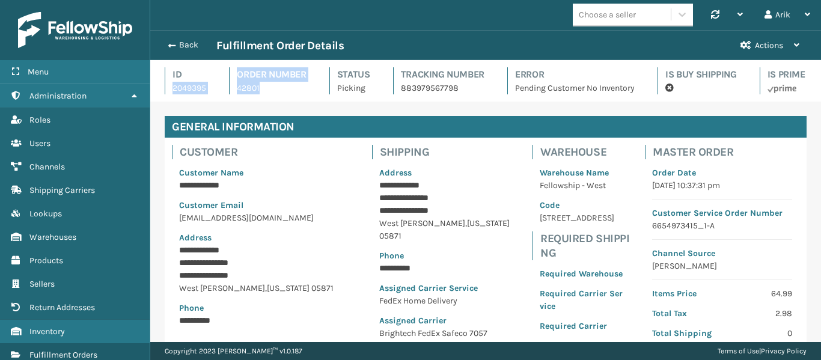
drag, startPoint x: 170, startPoint y: 86, endPoint x: 273, endPoint y: 90, distance: 103.4
click at [273, 90] on div "Id 2049395 Order Number 42801 Status Picking Tracking Number 883979567798 Error…" at bounding box center [486, 84] width 642 height 34
copy div "2049395 Order Number 42801"
click at [171, 43] on span "button" at bounding box center [169, 45] width 7 height 8
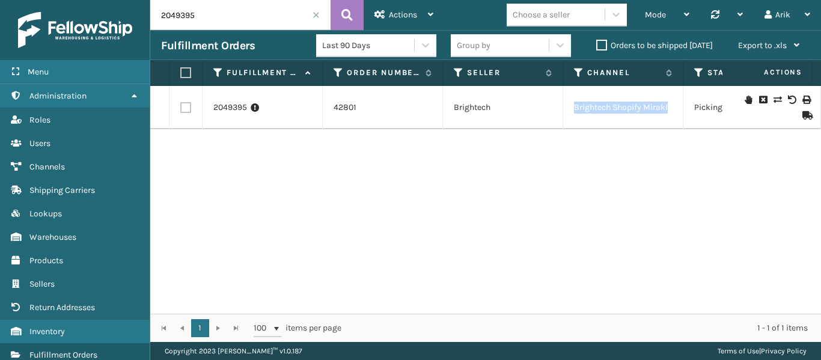
drag, startPoint x: 568, startPoint y: 110, endPoint x: 564, endPoint y: 58, distance: 52.4
click at [670, 109] on td "Brightech Shopify Mirakl" at bounding box center [623, 107] width 120 height 43
copy td "Brightech Shopify Mirakl"
click at [222, 109] on link "2049395" at bounding box center [230, 108] width 34 height 12
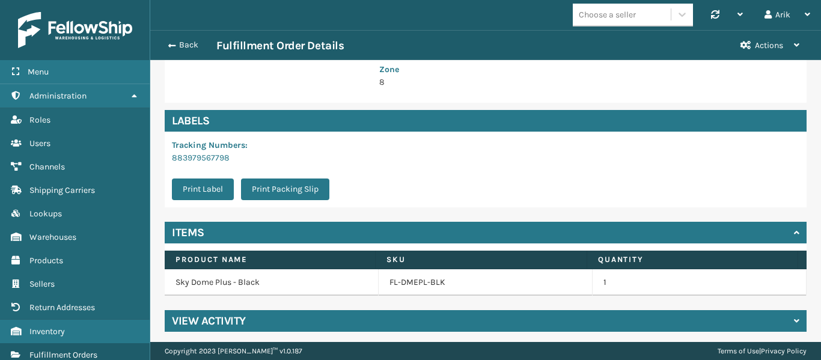
scroll to position [435, 0]
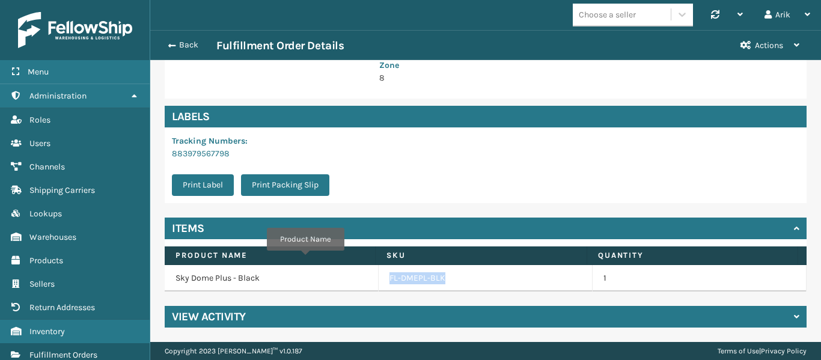
drag, startPoint x: 459, startPoint y: 279, endPoint x: 378, endPoint y: 278, distance: 80.5
click at [379, 278] on td "FL-DMEPL-BLK" at bounding box center [486, 278] width 214 height 26
copy link "FL-DMEPL-BLK"
